Goal: Navigation & Orientation: Find specific page/section

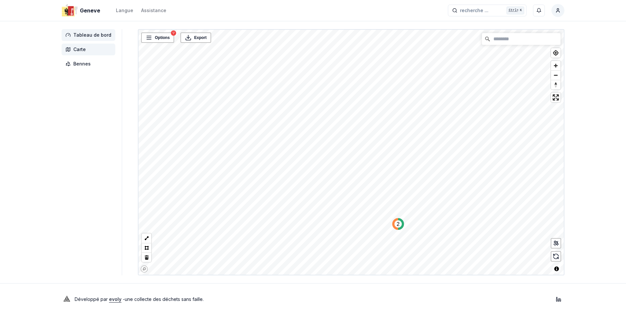
click at [81, 32] on span "Tableau de bord" at bounding box center [92, 35] width 38 height 7
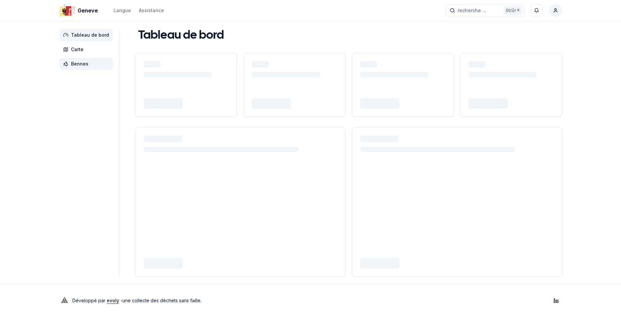
click at [77, 60] on span "Bennes" at bounding box center [86, 64] width 54 height 12
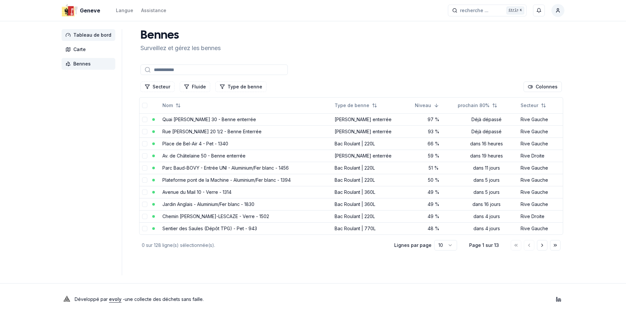
click at [88, 32] on span "Tableau de bord" at bounding box center [92, 35] width 38 height 7
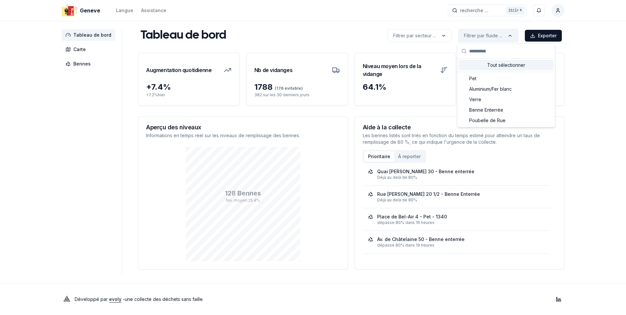
click at [513, 35] on html "Geneve Langue Assistance recherche ... recherche ... Ctrl+ K Constantin Tableau…" at bounding box center [313, 157] width 626 height 315
click at [491, 110] on span "Benne Enterrée" at bounding box center [486, 110] width 34 height 7
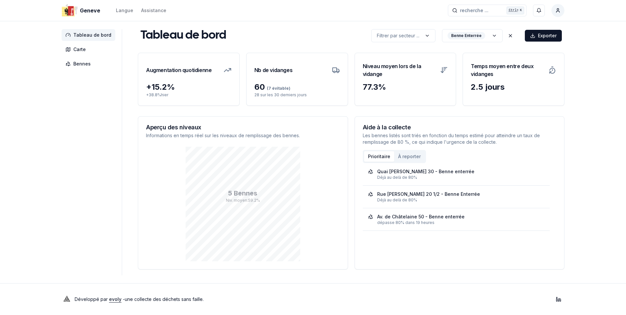
click at [407, 154] on button "À reporter" at bounding box center [409, 156] width 30 height 10
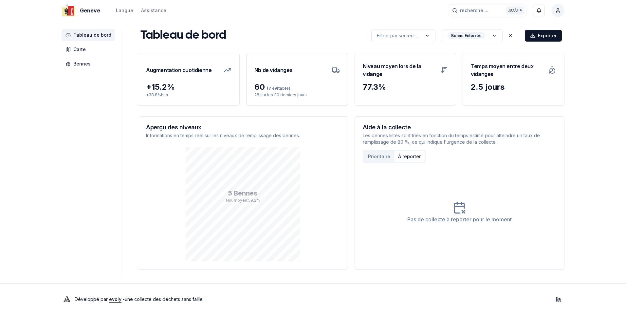
click at [363, 150] on div "Prioritaire À reporter" at bounding box center [394, 156] width 63 height 13
click at [368, 155] on button "Prioritaire" at bounding box center [379, 156] width 30 height 10
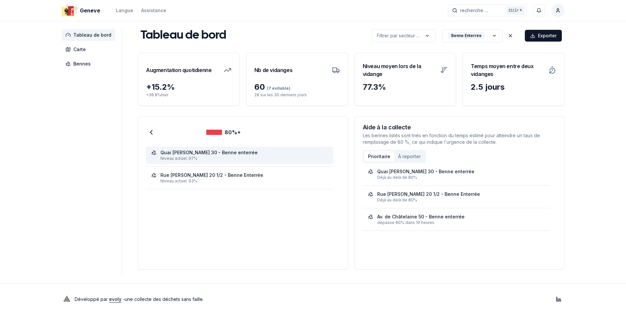
click at [192, 153] on div "Quai [PERSON_NAME] 30 - Benne enterrée" at bounding box center [208, 152] width 97 height 7
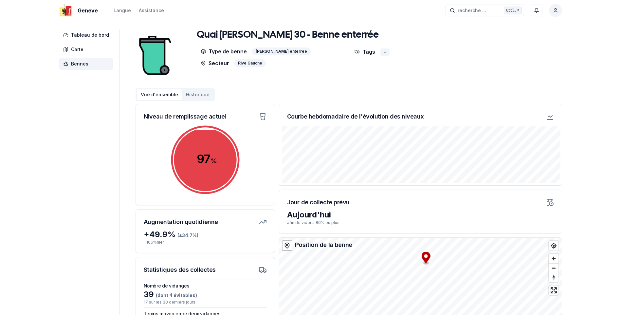
click at [74, 63] on span "Bennes" at bounding box center [79, 64] width 17 height 7
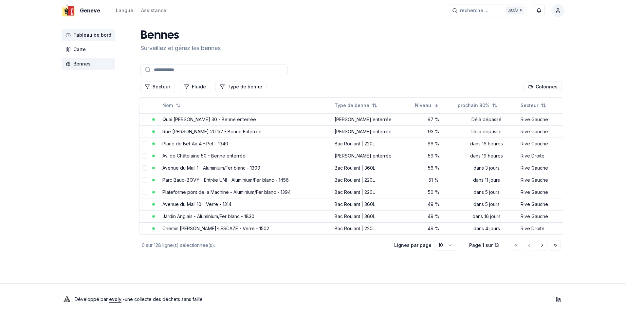
click at [92, 35] on span "Tableau de bord" at bounding box center [92, 35] width 38 height 7
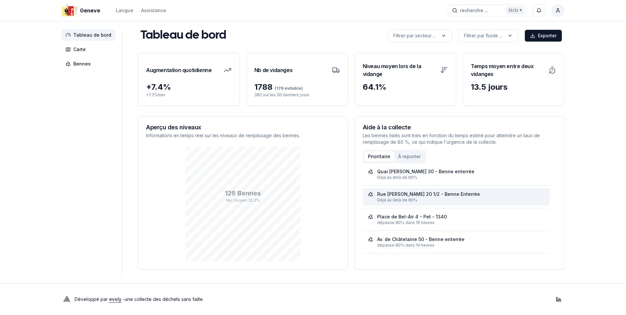
click at [419, 197] on div "Rue [PERSON_NAME] 20 1/2 - Benne Enterrée" at bounding box center [428, 194] width 103 height 7
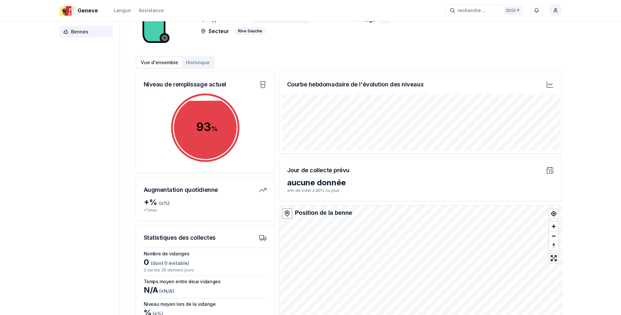
scroll to position [83, 0]
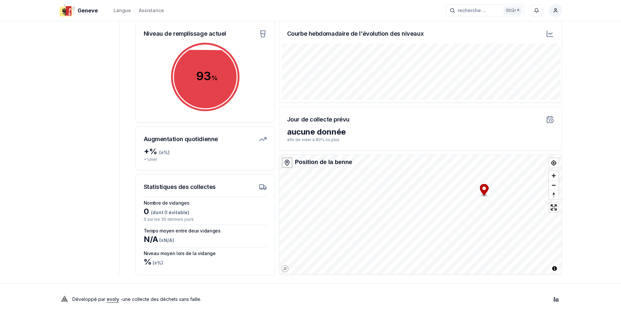
click at [351, 278] on div "Geneve Langue Assistance recherche ... recherche ... Ctrl+ K Constantin Tableau…" at bounding box center [310, 116] width 621 height 398
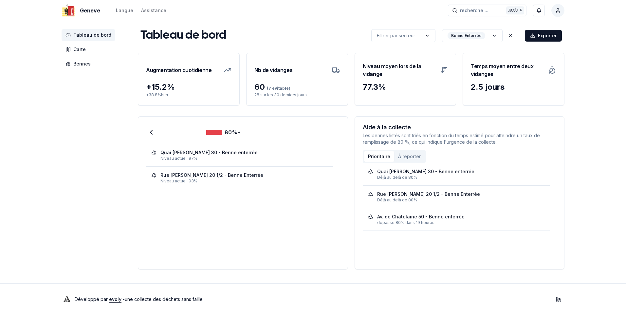
click at [99, 25] on div "Geneve Langue Assistance recherche ... recherche ... Ctrl+ K Constantin Tableau…" at bounding box center [313, 157] width 626 height 315
click at [96, 40] on span "Tableau de bord" at bounding box center [89, 35] width 54 height 12
click at [96, 36] on span "Tableau de bord" at bounding box center [92, 35] width 38 height 7
click at [80, 51] on span "Carte" at bounding box center [79, 49] width 12 height 7
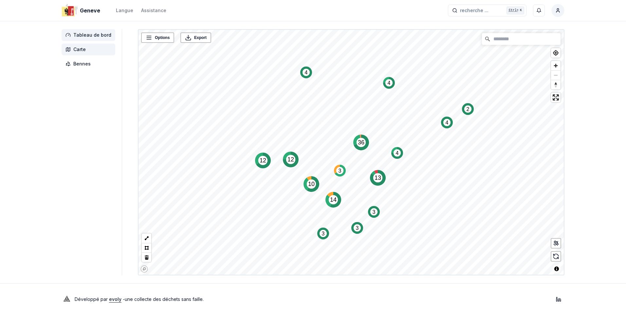
click at [100, 36] on span "Tableau de bord" at bounding box center [92, 35] width 38 height 7
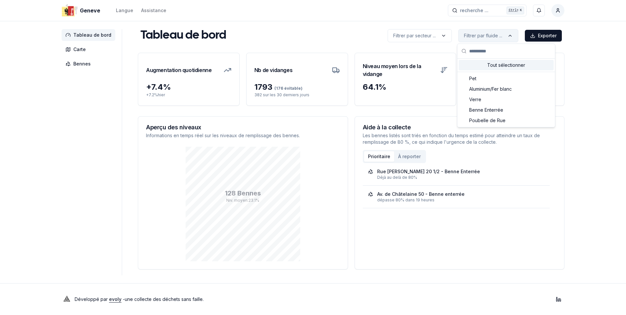
click at [498, 33] on html "Geneve Langue Assistance recherche ... recherche ... Ctrl+ K Constantin Tableau…" at bounding box center [313, 157] width 626 height 315
click at [464, 109] on div "Suggestions" at bounding box center [463, 109] width 5 height 5
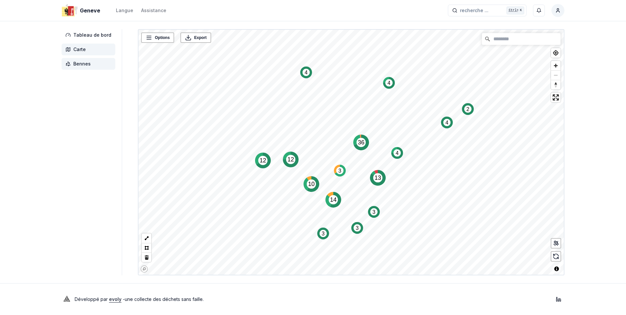
click at [73, 63] on span "Bennes" at bounding box center [89, 64] width 54 height 12
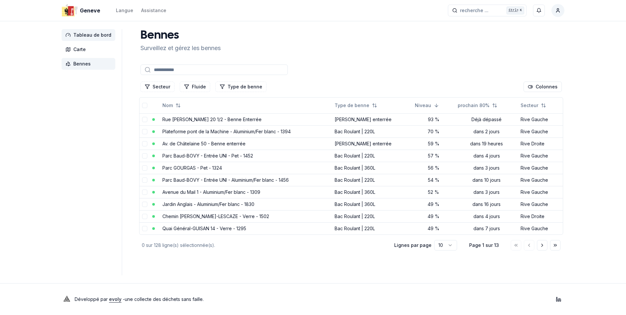
click at [91, 34] on span "Tableau de bord" at bounding box center [92, 35] width 38 height 7
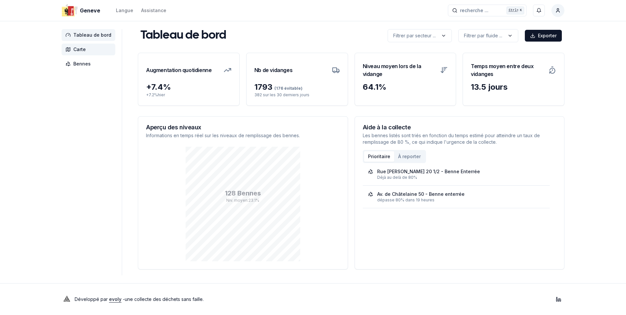
click at [75, 46] on span "Carte" at bounding box center [79, 49] width 12 height 7
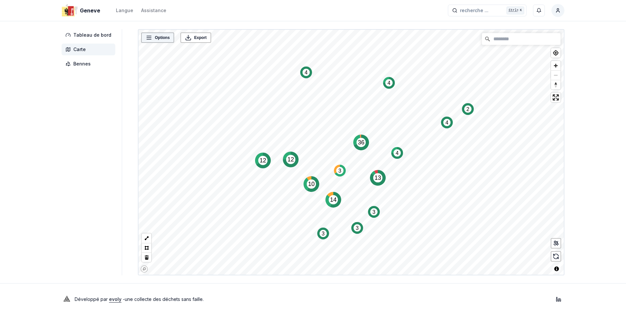
click at [167, 41] on div "Options" at bounding box center [157, 37] width 33 height 10
click at [148, 37] on icon at bounding box center [149, 37] width 7 height 7
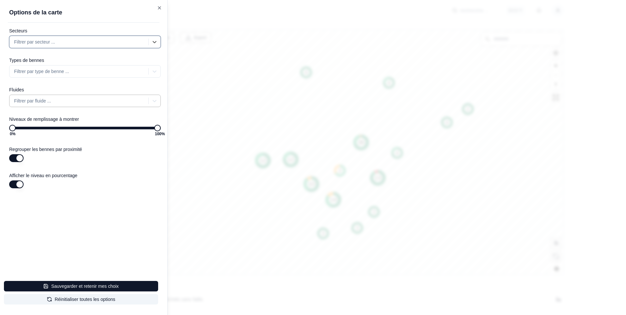
click at [59, 100] on div at bounding box center [79, 101] width 131 height 8
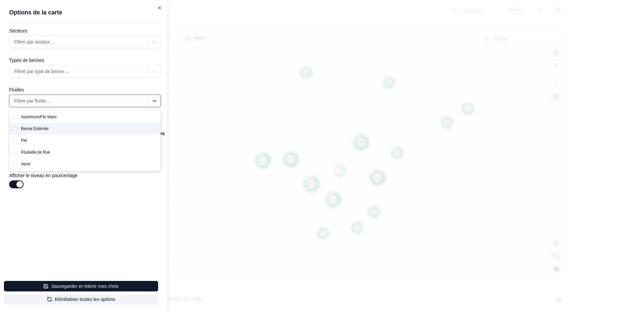
click at [13, 128] on button "button" at bounding box center [14, 128] width 5 height 5
click at [15, 128] on button "button" at bounding box center [14, 128] width 5 height 5
click at [14, 128] on button "button" at bounding box center [14, 128] width 5 height 5
click at [40, 128] on div "Benne Enterrée" at bounding box center [89, 129] width 144 height 12
